Goal: Information Seeking & Learning: Find specific fact

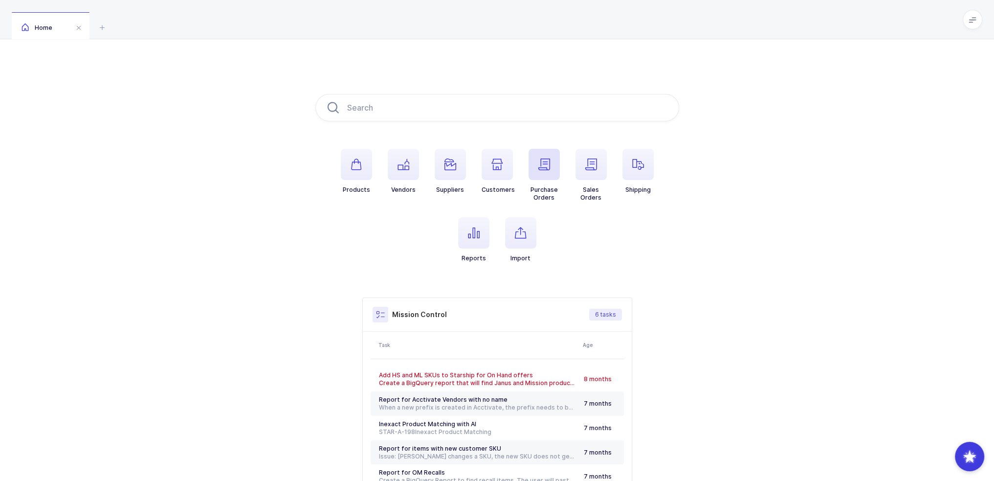
click at [556, 159] on span "button" at bounding box center [544, 164] width 31 height 31
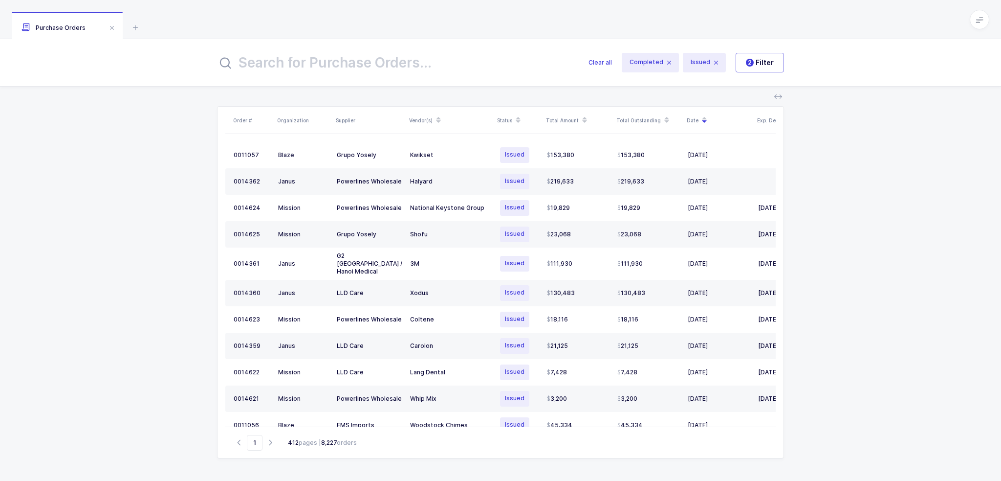
click at [396, 55] on input "text" at bounding box center [397, 62] width 360 height 23
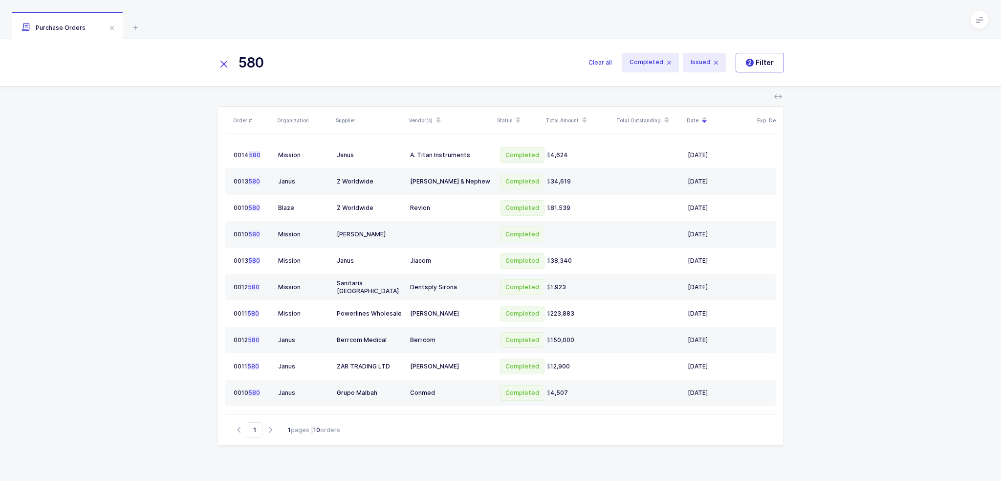
drag, startPoint x: 355, startPoint y: 65, endPoint x: 114, endPoint y: 56, distance: 241.7
click at [116, 57] on div "580 Clear all Completed Issued 2 Filter" at bounding box center [500, 62] width 1001 height 47
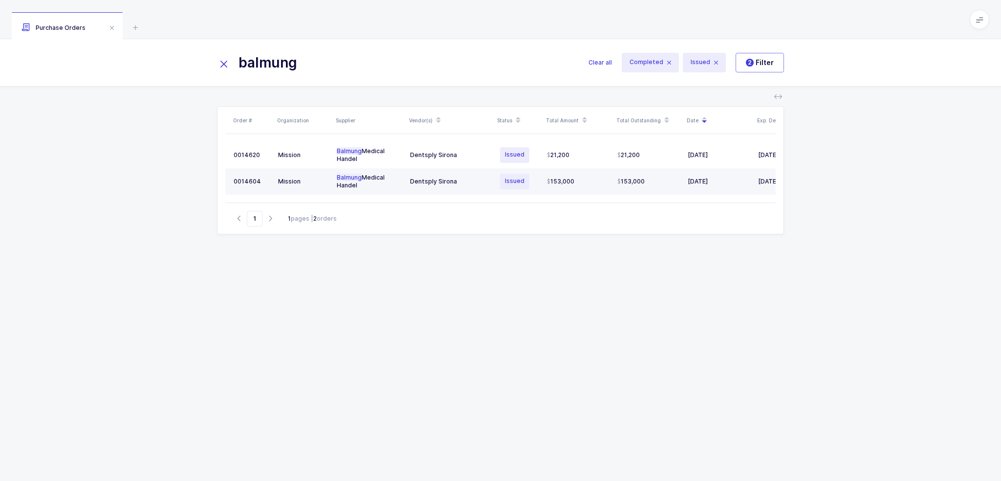
type input "balmung"
click at [561, 182] on span "153,000" at bounding box center [560, 181] width 27 height 8
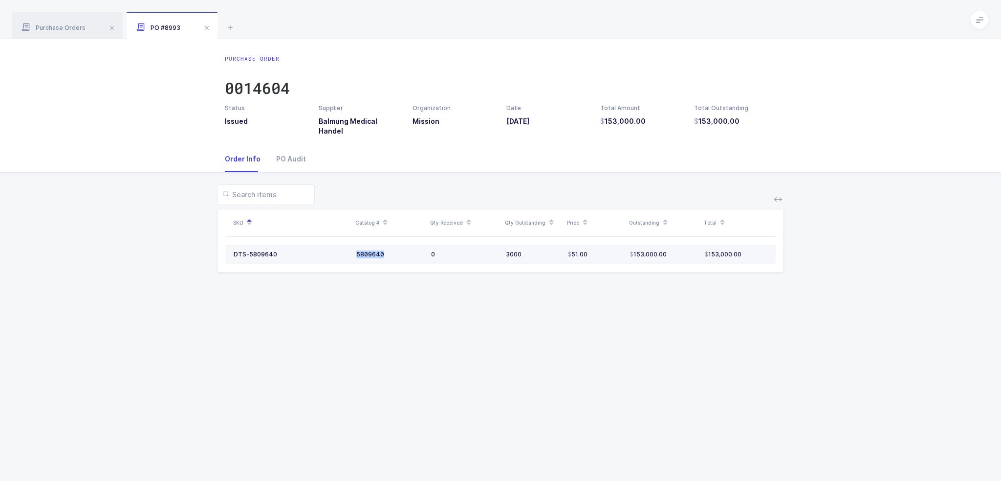
drag, startPoint x: 382, startPoint y: 242, endPoint x: 353, endPoint y: 242, distance: 28.9
click at [353, 244] on td "5809640" at bounding box center [389, 254] width 75 height 20
click at [256, 88] on div "0014604" at bounding box center [257, 88] width 65 height 20
drag, startPoint x: 387, startPoint y: 243, endPoint x: 346, endPoint y: 245, distance: 41.1
click at [346, 245] on tr "DTS-5809640 5809640 0 3000 51.00 153,000.00 153,000.00" at bounding box center [500, 254] width 551 height 20
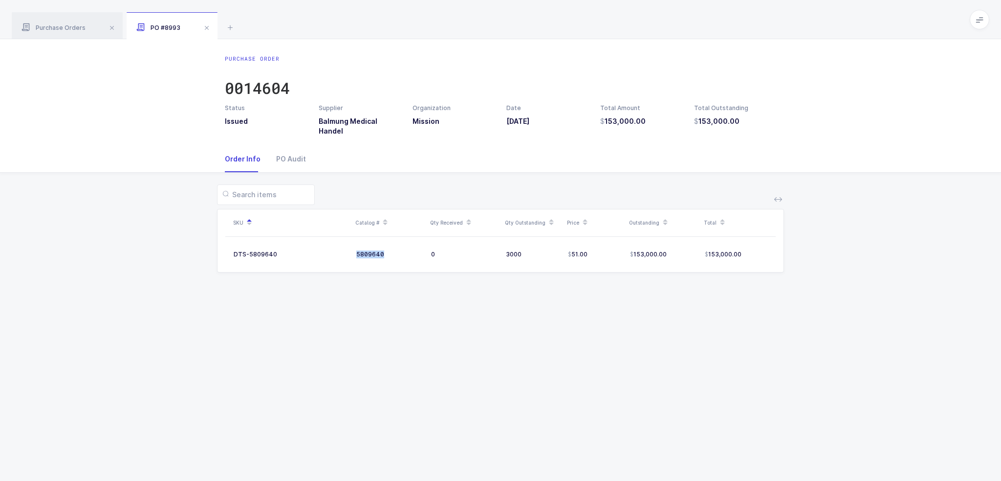
copy tr "5809640"
click at [260, 244] on td "DTS-5809640" at bounding box center [288, 254] width 127 height 20
click at [261, 250] on div "DTS-5809640" at bounding box center [256, 254] width 44 height 8
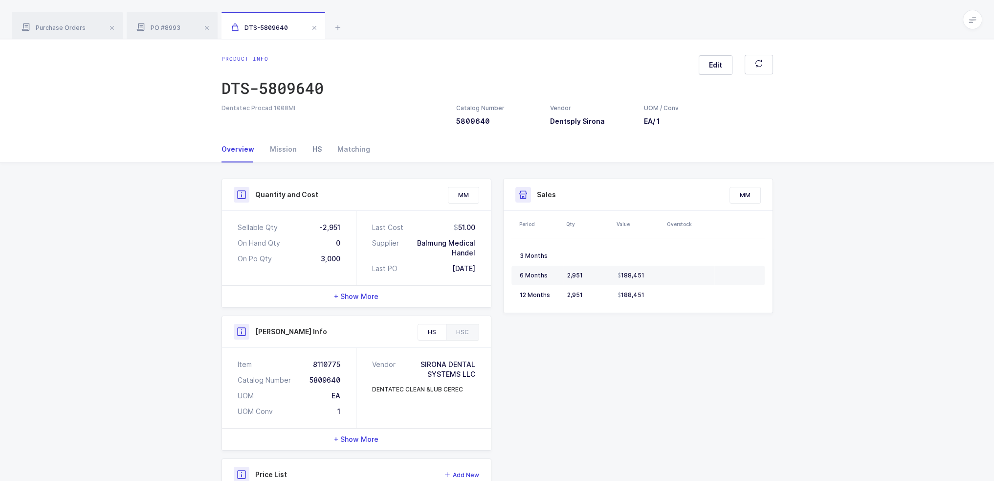
click at [315, 144] on div "HS" at bounding box center [317, 149] width 25 height 26
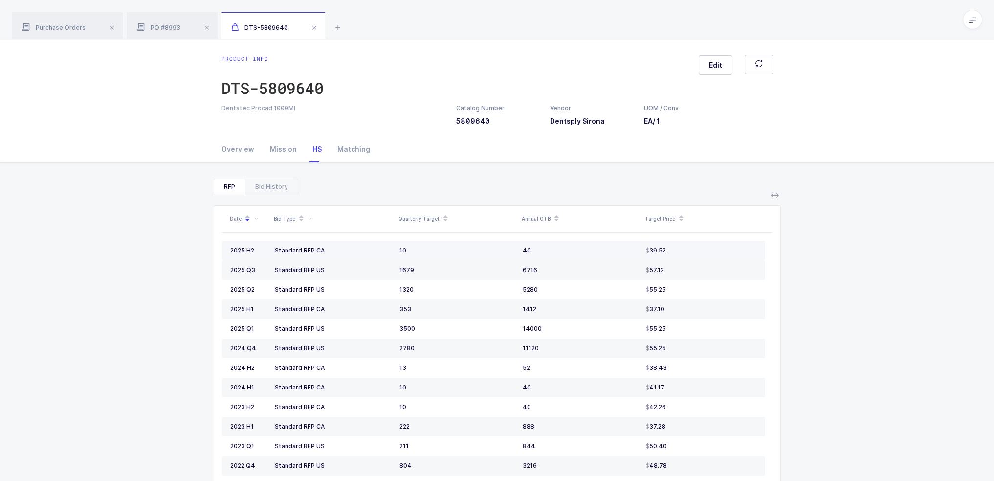
drag, startPoint x: 360, startPoint y: 246, endPoint x: 755, endPoint y: 242, distance: 395.1
click at [755, 242] on tr "2025 H2 Standard RFP CA 10 40 39.52" at bounding box center [493, 251] width 543 height 20
click at [825, 248] on div "RFP Bid History Date Bid Type Quarterly Target Annual OTB Target Price 2025 H2 …" at bounding box center [497, 370] width 978 height 415
drag, startPoint x: 683, startPoint y: 289, endPoint x: 703, endPoint y: 292, distance: 19.8
click at [703, 292] on div "55.25" at bounding box center [701, 290] width 111 height 8
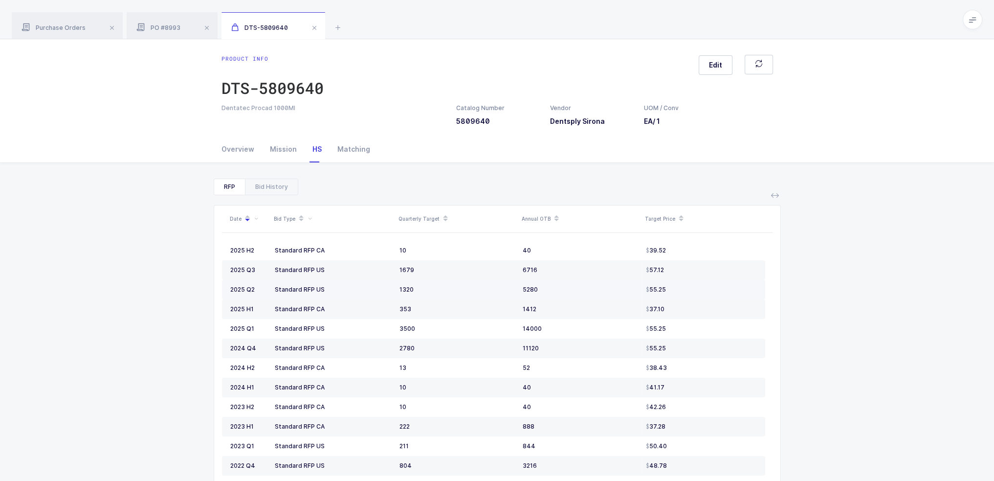
click at [703, 292] on div "55.25" at bounding box center [701, 290] width 111 height 8
drag, startPoint x: 737, startPoint y: 297, endPoint x: 715, endPoint y: 310, distance: 25.7
click at [715, 310] on tbody "2025 H2 Standard RFP CA 10 40 39.52 2025 Q3 Standard RFP US 1679 6716 57.12 202…" at bounding box center [493, 436] width 543 height 391
click at [715, 312] on td "37.10" at bounding box center [703, 309] width 123 height 20
drag, startPoint x: 712, startPoint y: 342, endPoint x: 697, endPoint y: 344, distance: 15.3
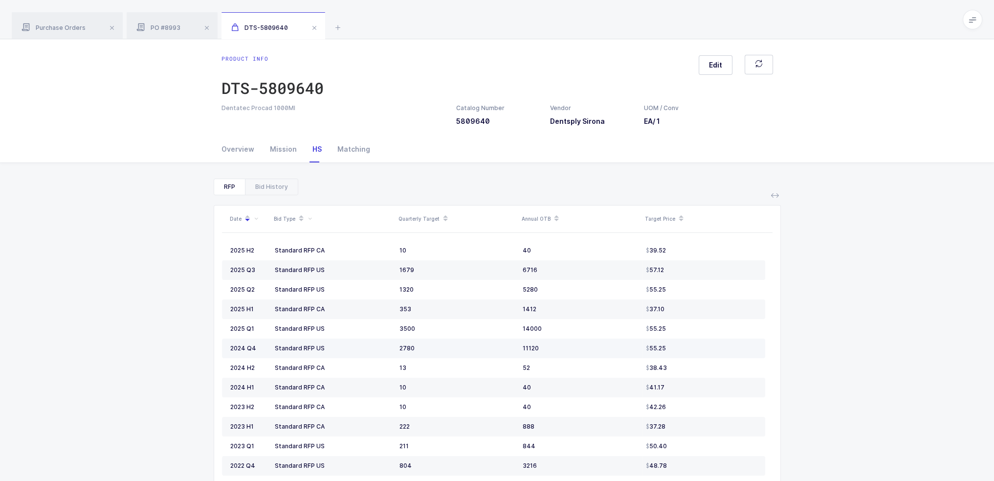
click at [697, 344] on td "55.25" at bounding box center [703, 348] width 123 height 20
click at [697, 344] on div "55.25" at bounding box center [701, 348] width 111 height 8
click at [268, 148] on div "Mission" at bounding box center [283, 149] width 43 height 26
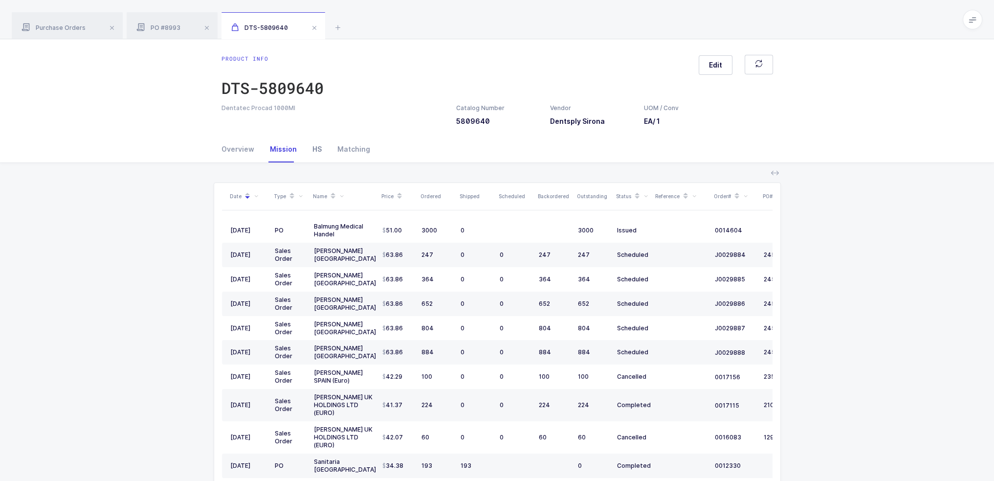
click at [323, 154] on div "HS" at bounding box center [317, 149] width 25 height 26
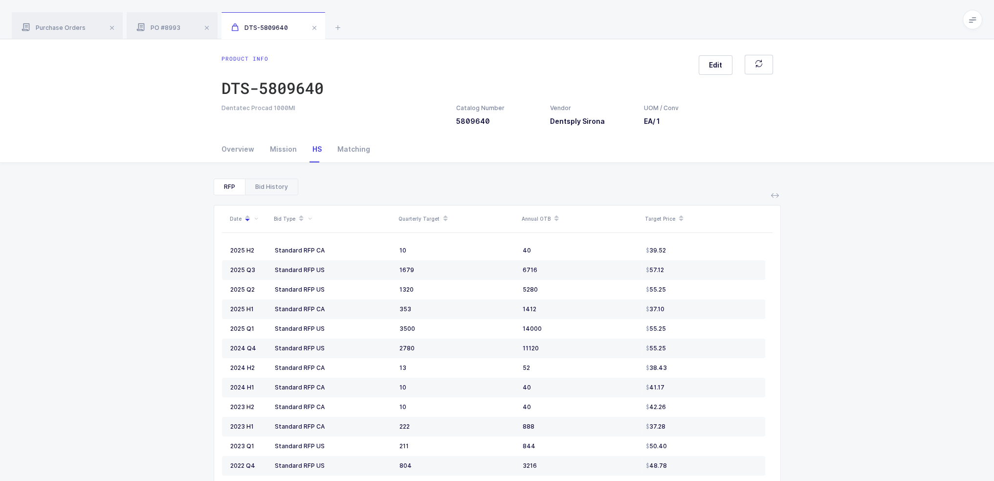
click at [287, 188] on div "Bid History" at bounding box center [271, 187] width 53 height 16
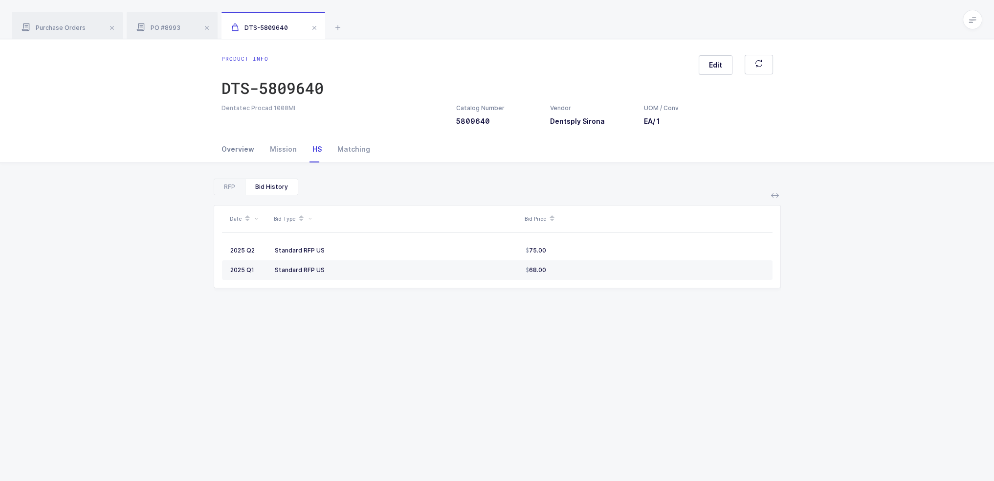
click at [229, 155] on div "Overview" at bounding box center [241, 149] width 41 height 26
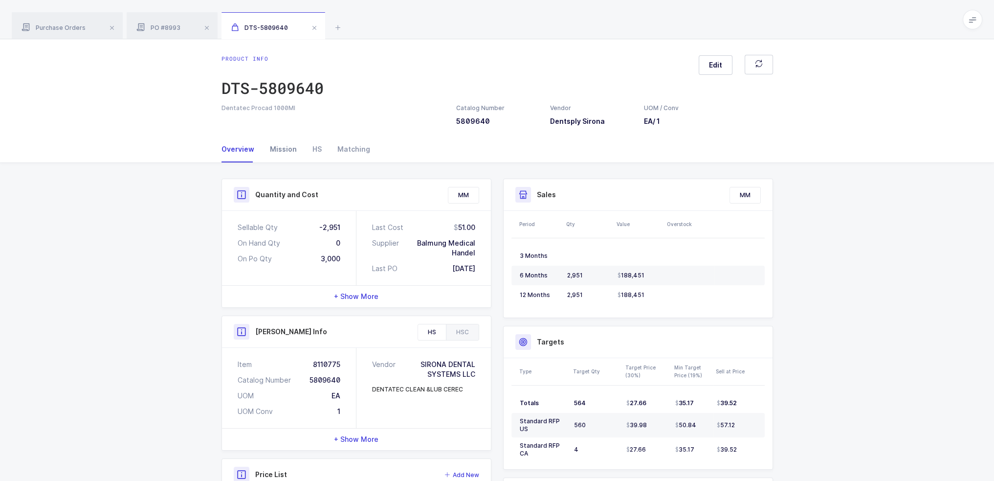
click at [288, 139] on div "Mission" at bounding box center [283, 149] width 43 height 26
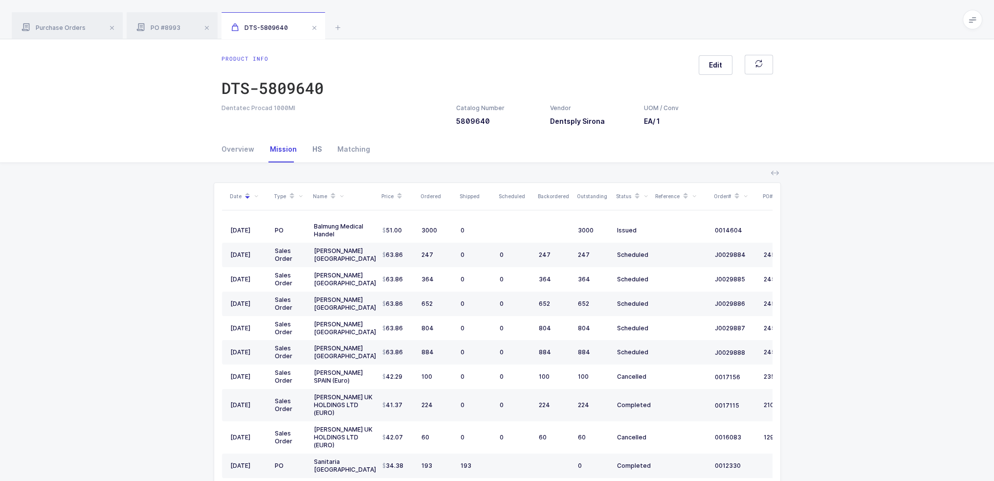
click at [323, 153] on div "HS" at bounding box center [317, 149] width 25 height 26
